Goal: Transaction & Acquisition: Purchase product/service

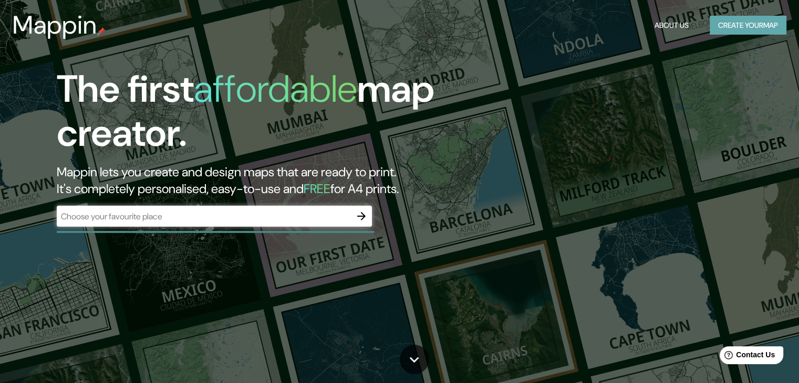
click at [752, 25] on button "Create your map" at bounding box center [747, 25] width 77 height 19
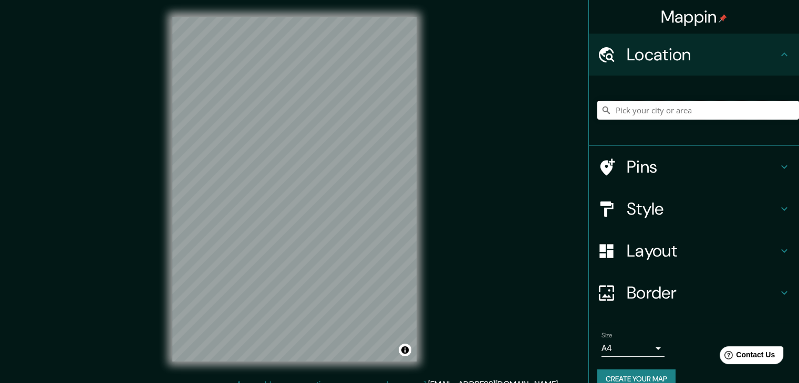
click at [697, 108] on input "Pick your city or area" at bounding box center [698, 110] width 202 height 19
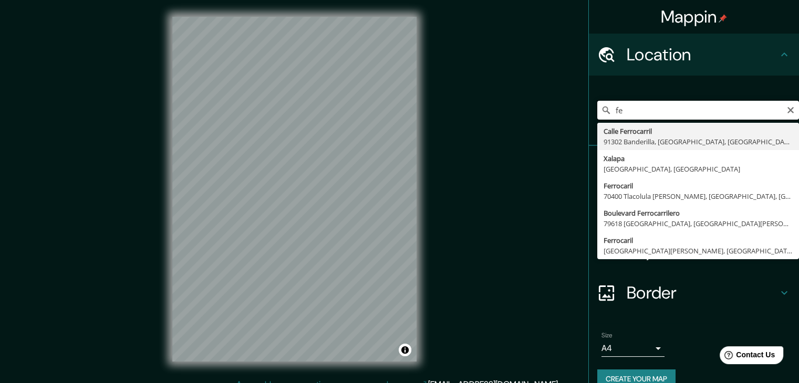
type input "f"
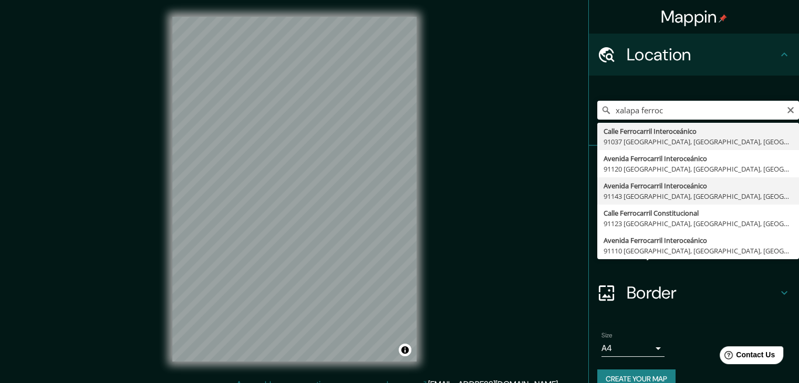
type input "Avenida Ferrocarril Interoceánico, [GEOGRAPHIC_DATA], [GEOGRAPHIC_DATA], [GEOGR…"
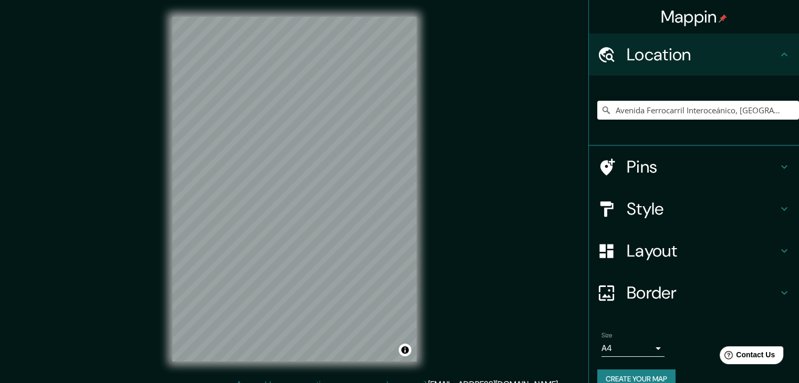
click at [660, 201] on h4 "Style" at bounding box center [702, 209] width 151 height 21
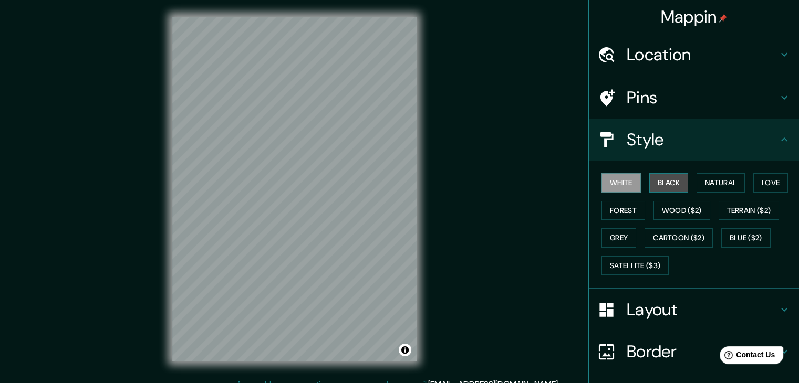
click at [664, 178] on button "Black" at bounding box center [668, 182] width 39 height 19
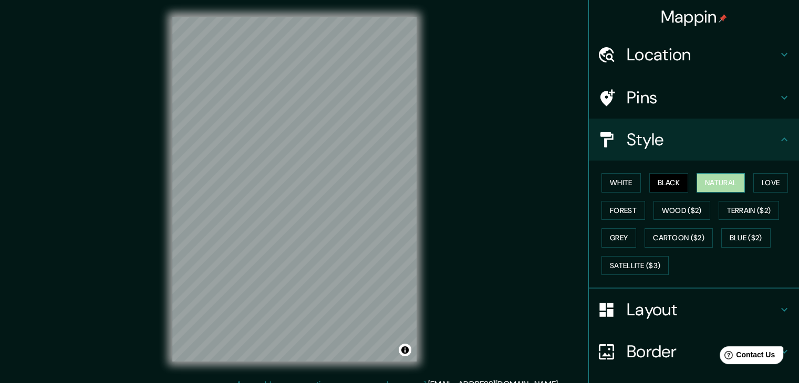
click at [700, 185] on button "Natural" at bounding box center [720, 182] width 48 height 19
click at [765, 185] on button "Love" at bounding box center [770, 182] width 35 height 19
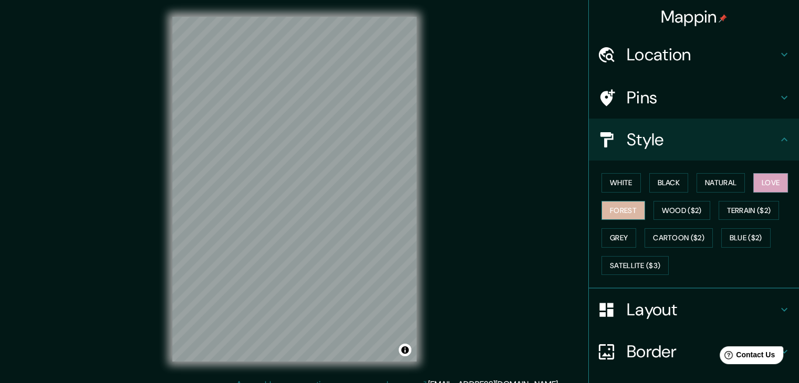
click at [613, 214] on button "Forest" at bounding box center [623, 210] width 44 height 19
click at [693, 213] on button "Wood ($2)" at bounding box center [681, 210] width 57 height 19
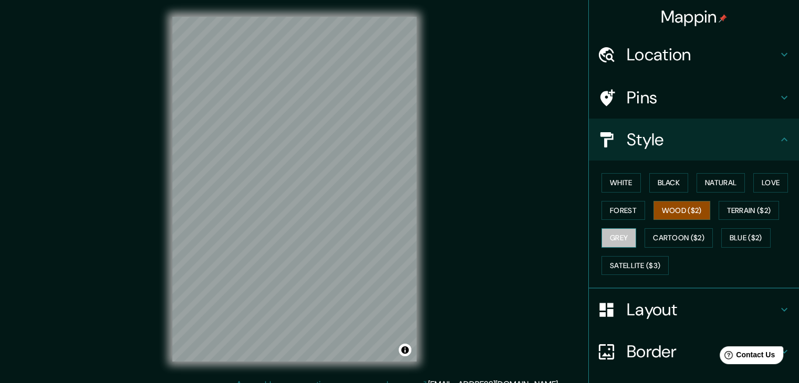
click at [602, 234] on button "Grey" at bounding box center [618, 237] width 35 height 19
click at [658, 179] on button "Black" at bounding box center [668, 182] width 39 height 19
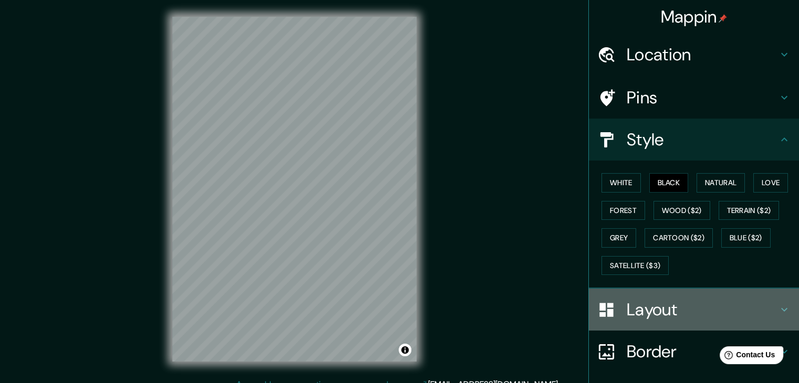
click at [660, 314] on h4 "Layout" at bounding box center [702, 309] width 151 height 21
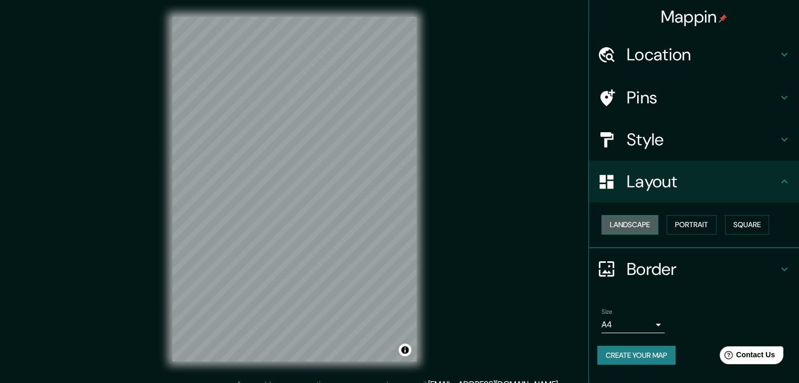
click at [639, 226] on button "Landscape" at bounding box center [629, 224] width 57 height 19
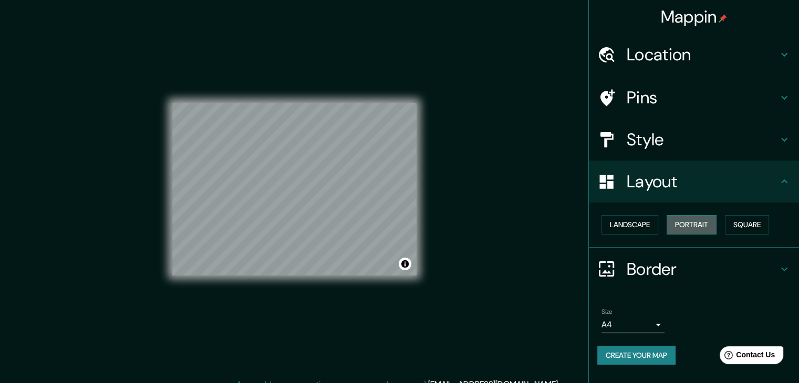
click at [678, 231] on button "Portrait" at bounding box center [691, 224] width 50 height 19
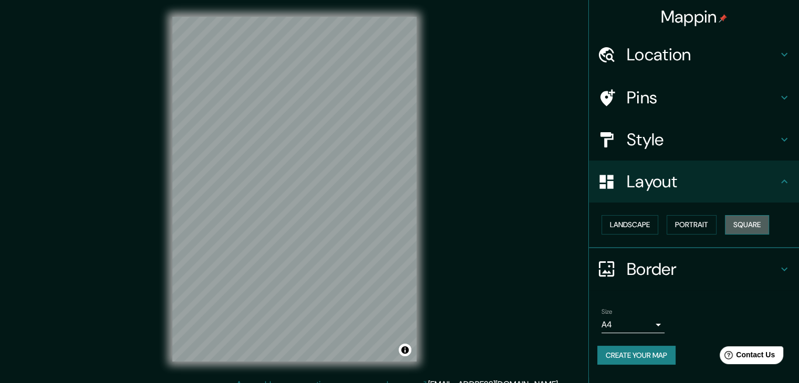
click at [748, 228] on button "Square" at bounding box center [747, 224] width 44 height 19
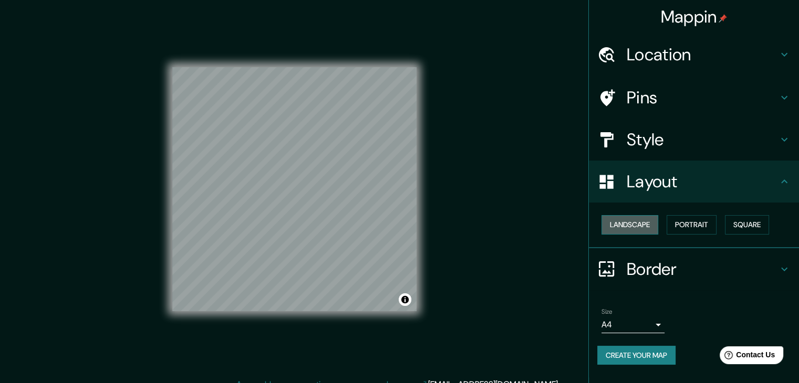
click at [641, 221] on button "Landscape" at bounding box center [629, 224] width 57 height 19
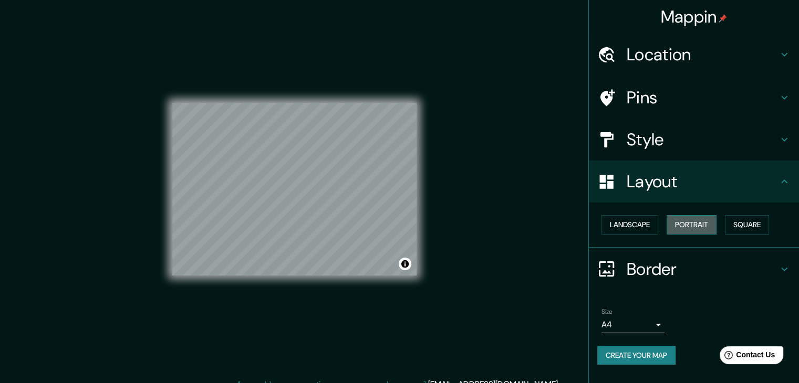
click at [698, 219] on button "Portrait" at bounding box center [691, 224] width 50 height 19
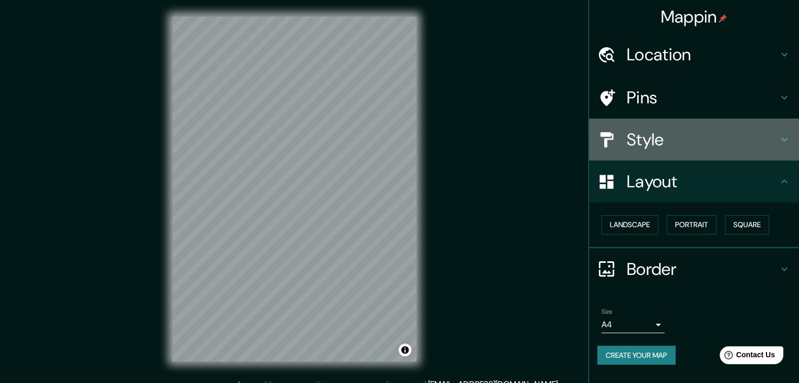
click at [670, 152] on div "Style" at bounding box center [694, 140] width 210 height 42
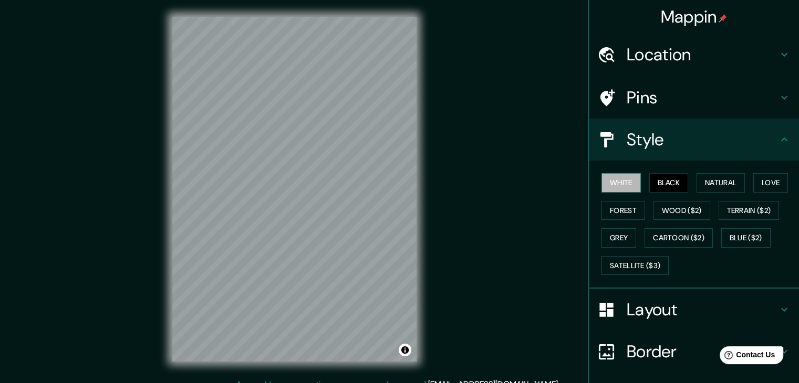
click at [611, 179] on button "White" at bounding box center [620, 182] width 39 height 19
click at [716, 181] on button "Natural" at bounding box center [720, 182] width 48 height 19
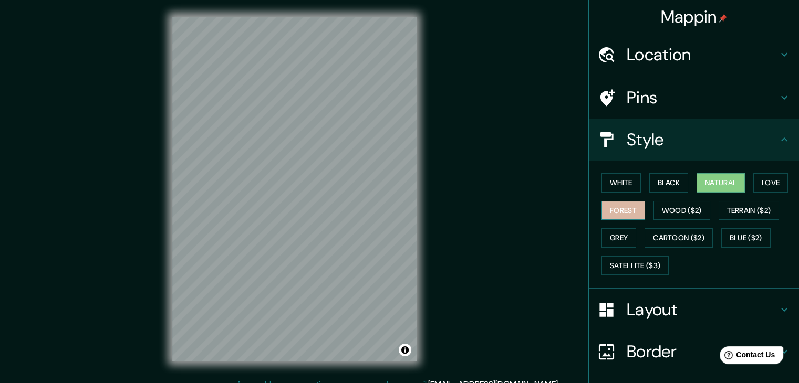
click at [615, 206] on button "Forest" at bounding box center [623, 210] width 44 height 19
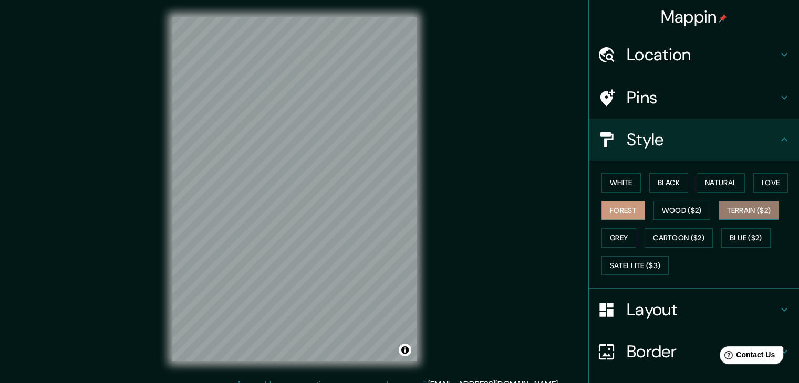
click at [735, 214] on button "Terrain ($2)" at bounding box center [748, 210] width 61 height 19
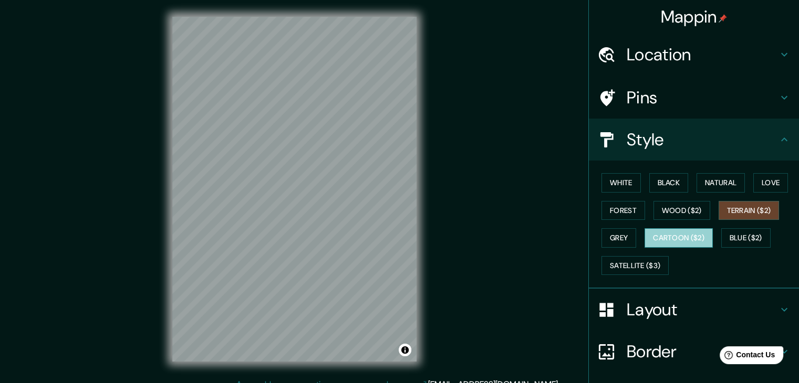
click at [655, 237] on button "Cartoon ($2)" at bounding box center [678, 237] width 68 height 19
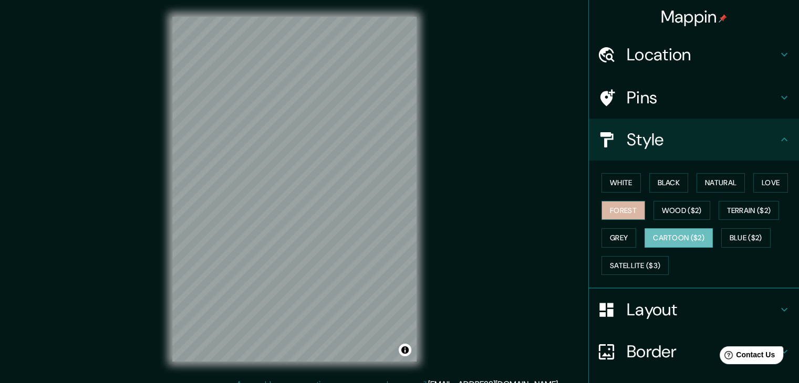
click at [627, 210] on button "Forest" at bounding box center [623, 210] width 44 height 19
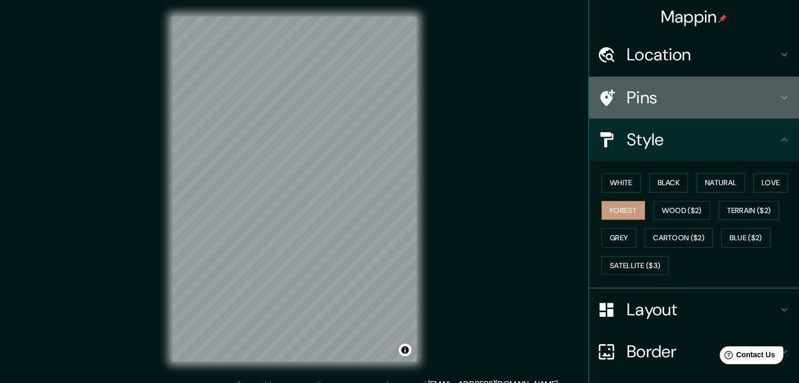
click at [768, 95] on h4 "Pins" at bounding box center [702, 97] width 151 height 21
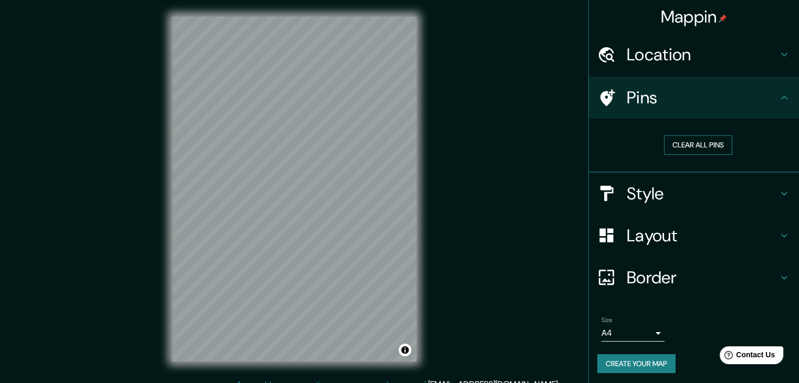
click at [716, 148] on button "Clear all pins" at bounding box center [698, 144] width 68 height 19
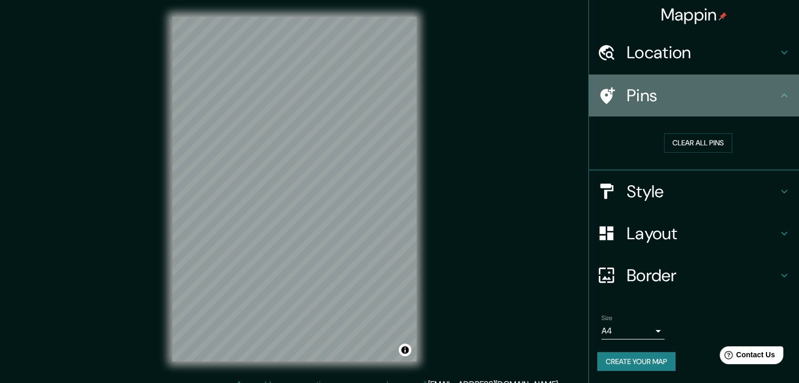
click at [778, 94] on icon at bounding box center [784, 95] width 13 height 13
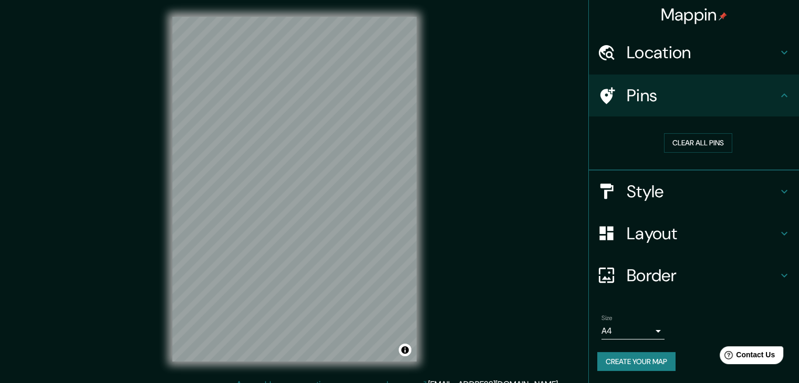
click at [778, 94] on icon at bounding box center [784, 95] width 13 height 13
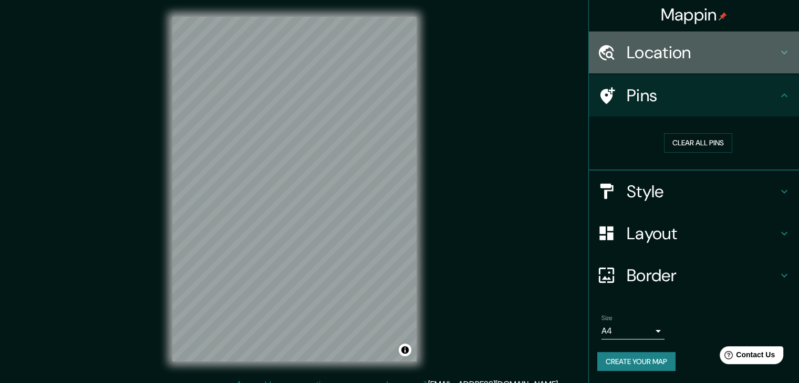
click at [778, 56] on icon at bounding box center [784, 52] width 13 height 13
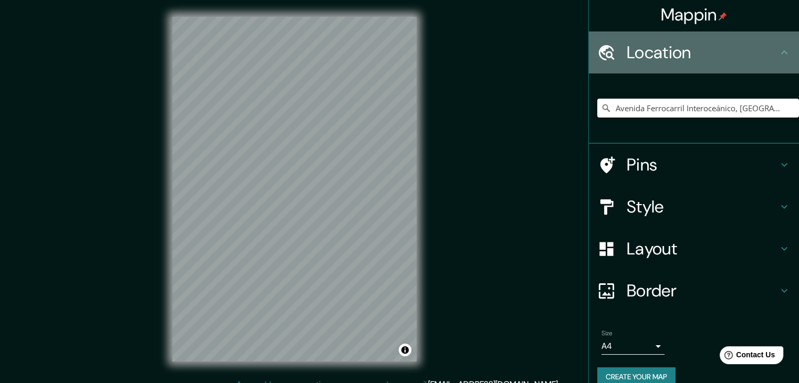
click at [778, 56] on icon at bounding box center [784, 52] width 13 height 13
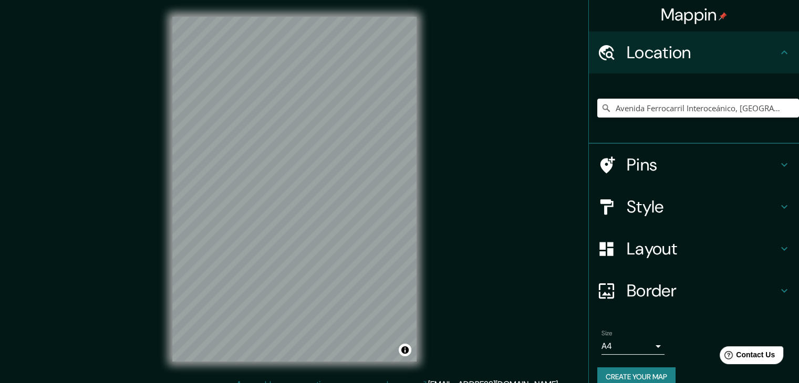
click at [671, 297] on h4 "Border" at bounding box center [702, 290] width 151 height 21
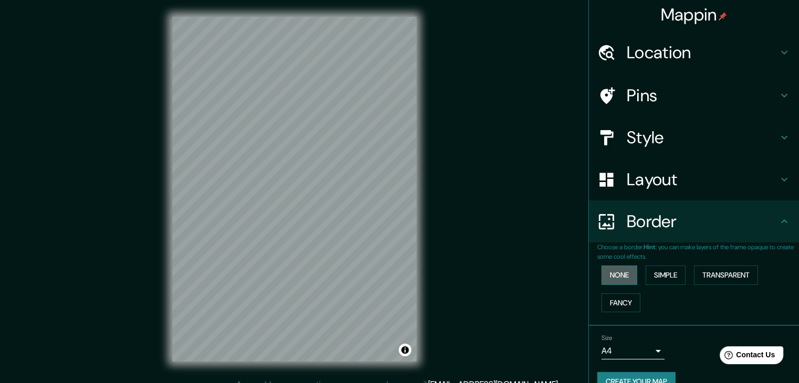
click at [621, 274] on button "None" at bounding box center [619, 275] width 36 height 19
click at [654, 275] on button "Simple" at bounding box center [665, 275] width 40 height 19
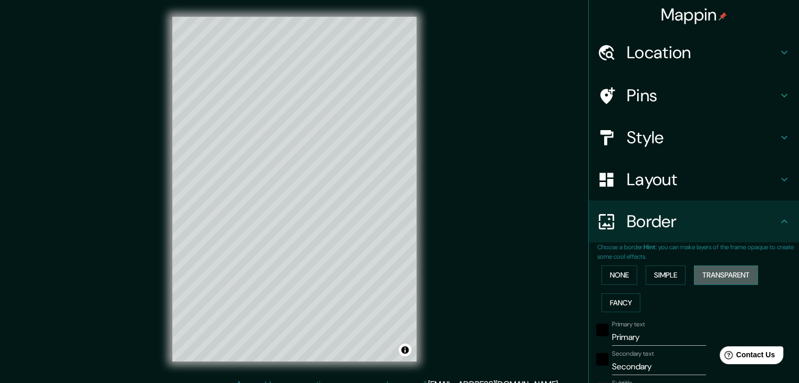
click at [706, 276] on button "Transparent" at bounding box center [726, 275] width 64 height 19
click at [629, 300] on button "Fancy" at bounding box center [620, 303] width 39 height 19
click at [603, 273] on button "None" at bounding box center [619, 275] width 36 height 19
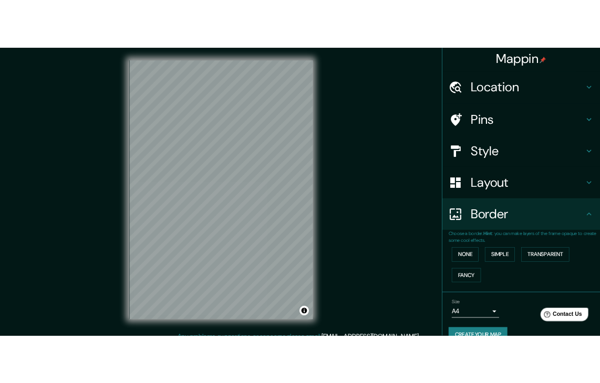
scroll to position [22, 0]
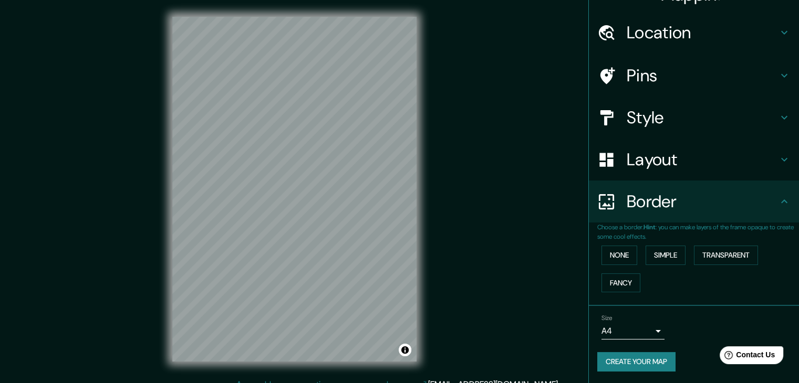
click at [628, 111] on h4 "Style" at bounding box center [702, 117] width 151 height 21
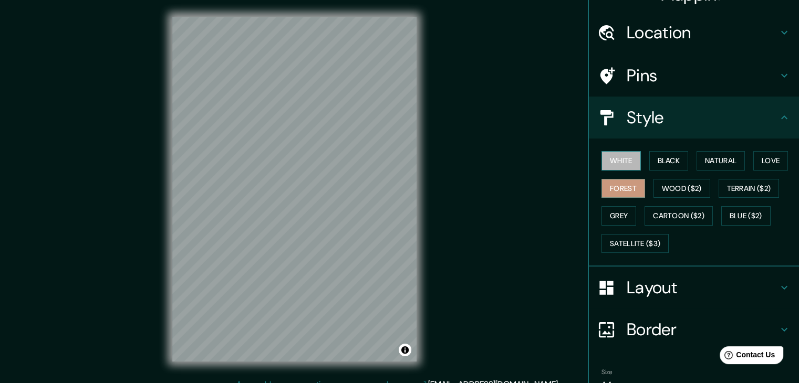
click at [608, 152] on button "White" at bounding box center [620, 160] width 39 height 19
